Goal: Check status: Check status

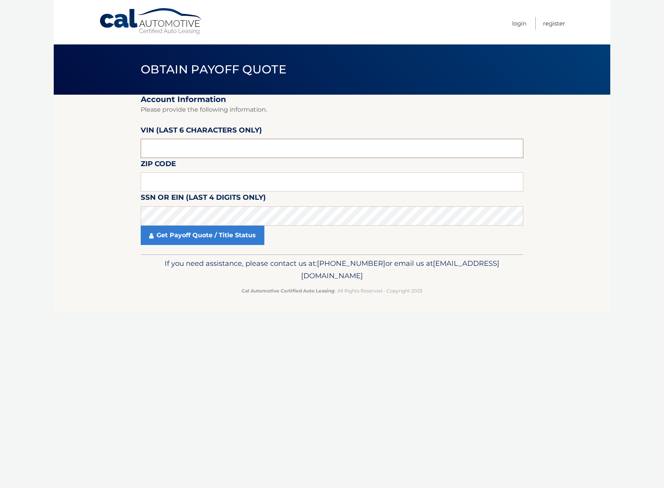
click at [250, 146] on input "text" at bounding box center [332, 148] width 383 height 19
type input "011492"
click at [264, 188] on input "text" at bounding box center [332, 181] width 383 height 19
type input "11756"
click at [244, 240] on link "Get Payoff Quote / Title Status" at bounding box center [203, 235] width 124 height 19
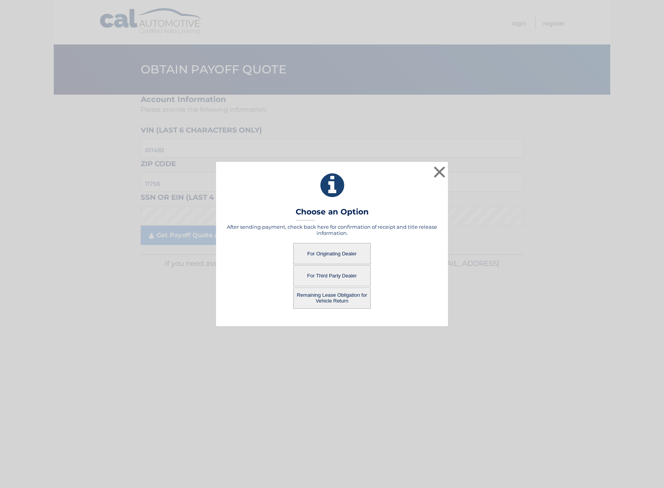
click at [342, 255] on button "For Originating Dealer" at bounding box center [331, 253] width 77 height 21
click at [351, 255] on button "For Originating Dealer" at bounding box center [331, 253] width 77 height 21
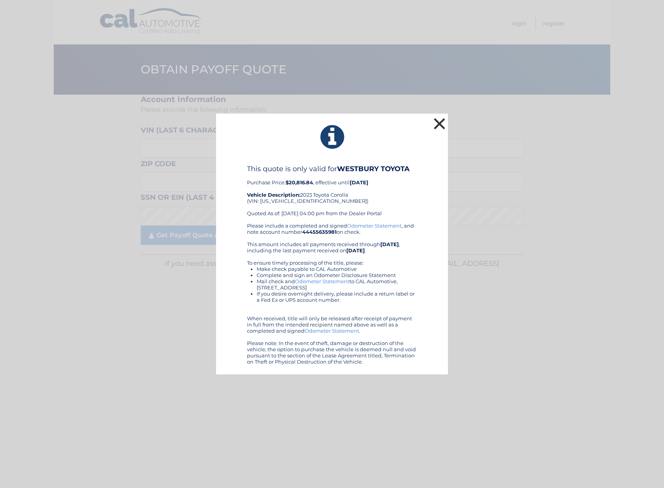
click at [438, 124] on button "×" at bounding box center [439, 123] width 15 height 15
